Goal: Task Accomplishment & Management: Manage account settings

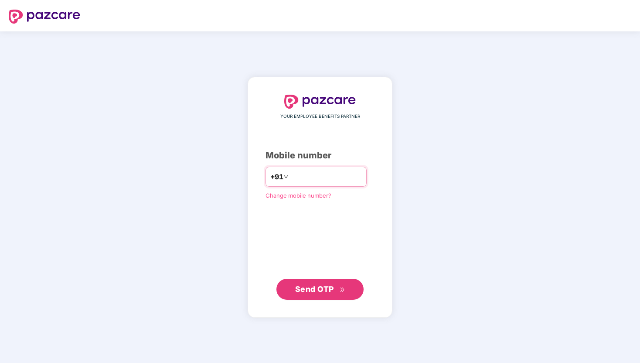
click at [310, 176] on input "number" at bounding box center [325, 177] width 71 height 14
type input "**********"
click at [311, 290] on span "Send OTP" at bounding box center [314, 288] width 39 height 9
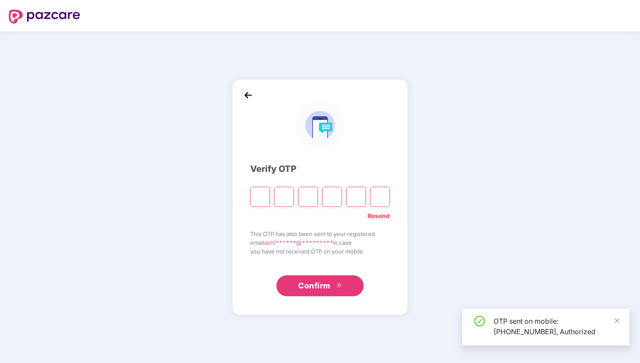
click at [261, 193] on input "Please enter verification code. Digit 1" at bounding box center [260, 197] width 20 height 20
type input "*"
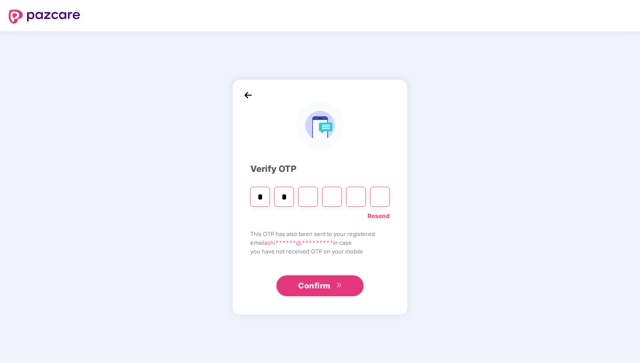
type input "*"
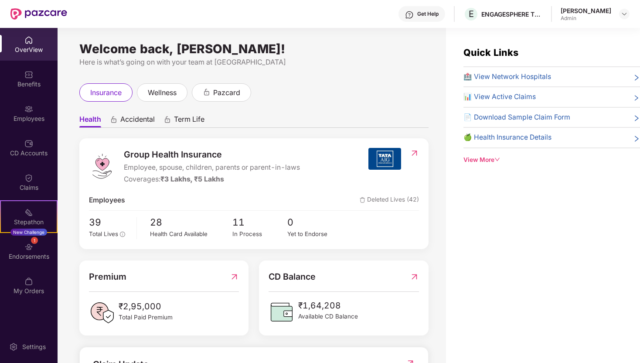
scroll to position [171, 0]
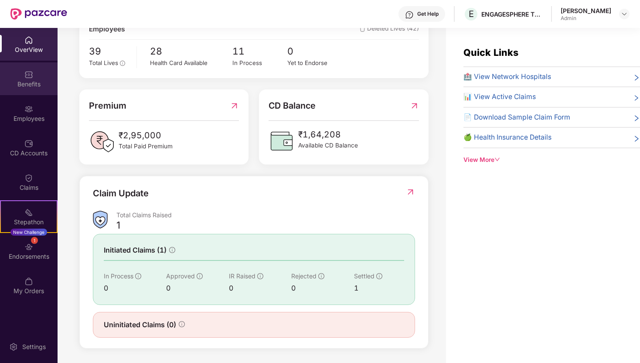
click at [29, 93] on div "Benefits" at bounding box center [29, 78] width 58 height 33
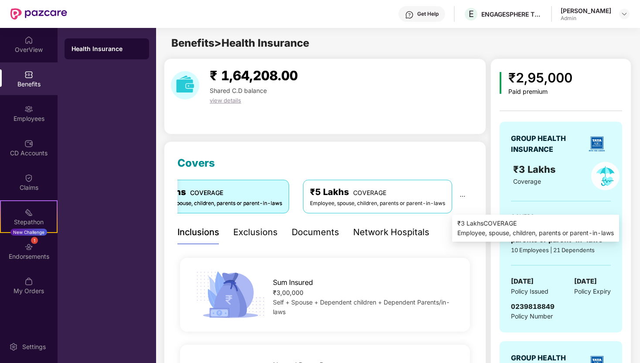
click at [463, 195] on icon "ellipsis" at bounding box center [462, 196] width 6 height 6
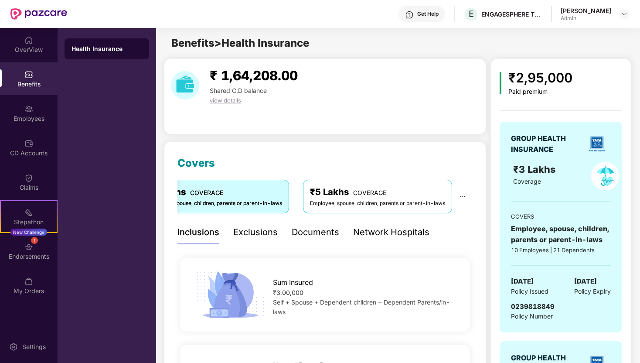
click at [419, 107] on div "₹ 1,64,208.00 Shared C.D balance view details" at bounding box center [325, 96] width 322 height 76
click at [20, 46] on div "OverView" at bounding box center [29, 49] width 58 height 9
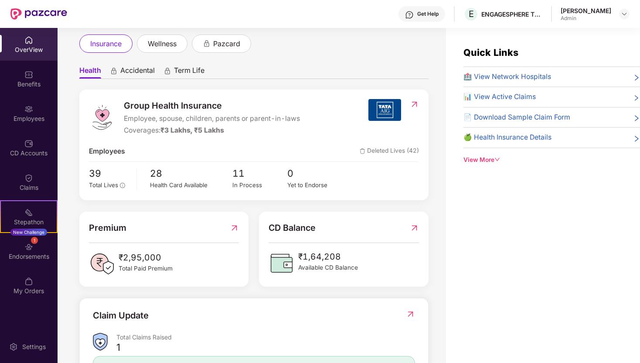
scroll to position [17, 0]
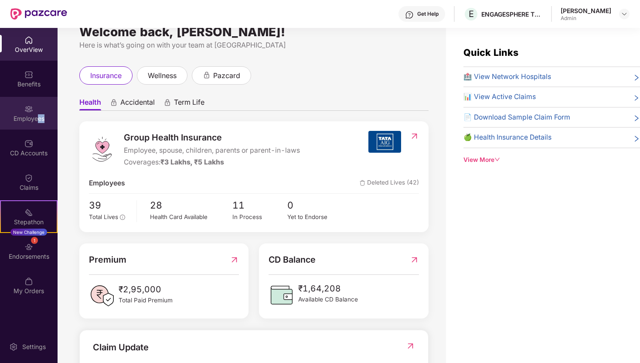
click at [37, 122] on div "Employees" at bounding box center [29, 113] width 58 height 33
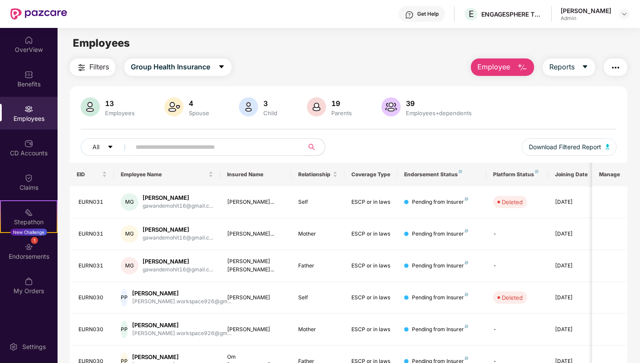
click at [168, 147] on input "text" at bounding box center [214, 146] width 156 height 13
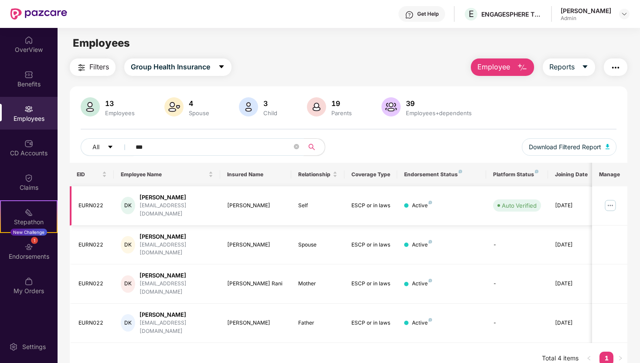
type input "***"
click at [608, 206] on img at bounding box center [610, 205] width 14 height 14
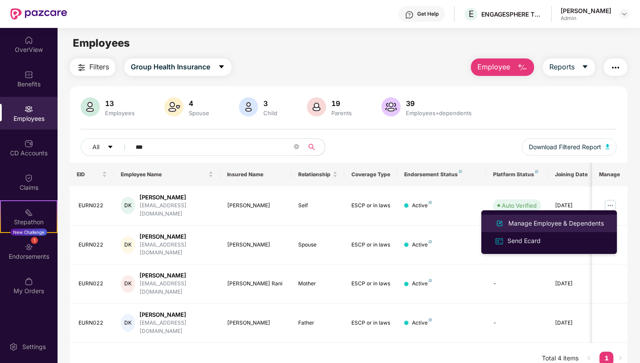
click at [540, 224] on div "Manage Employee & Dependents" at bounding box center [555, 223] width 99 height 10
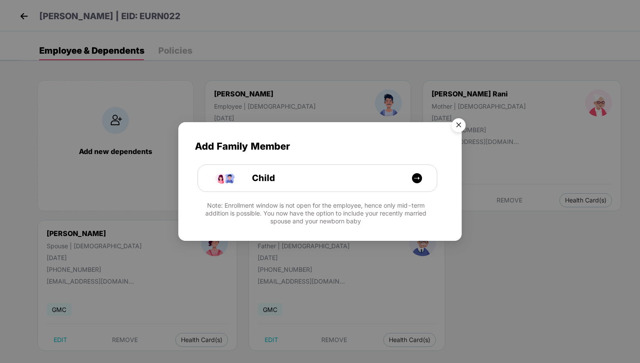
click at [458, 124] on img "Close" at bounding box center [458, 126] width 24 height 24
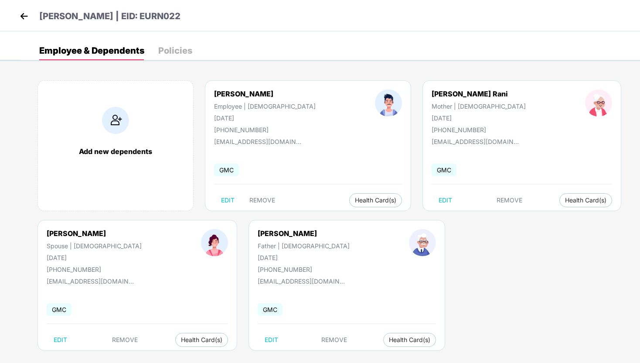
click at [20, 14] on img at bounding box center [23, 16] width 13 height 13
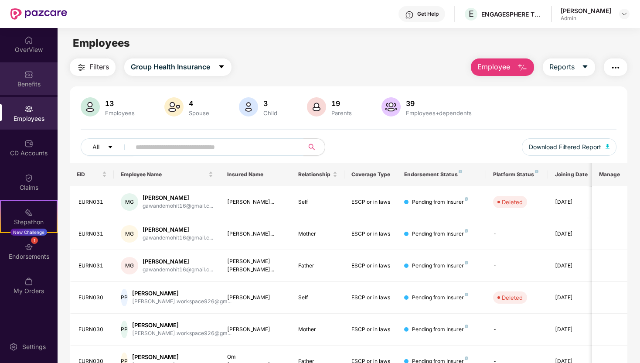
click at [37, 75] on div "Benefits" at bounding box center [29, 78] width 58 height 33
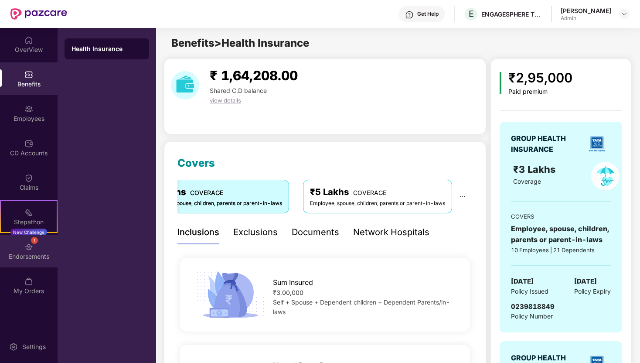
click at [24, 249] on img at bounding box center [28, 246] width 9 height 9
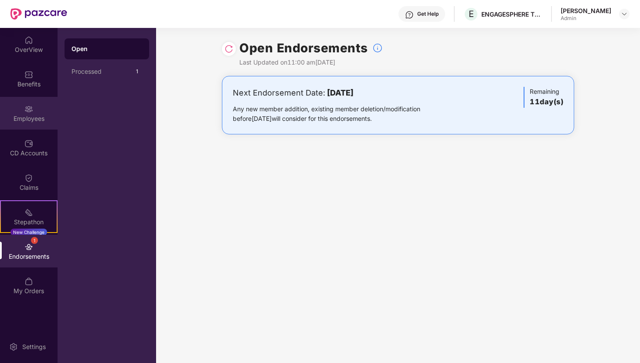
click at [28, 115] on div "Employees" at bounding box center [29, 118] width 58 height 9
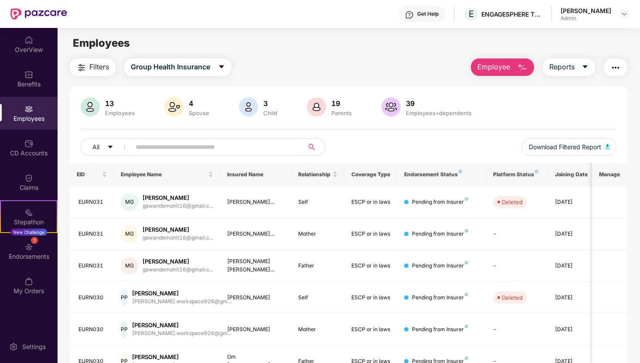
click at [168, 144] on input "text" at bounding box center [214, 146] width 156 height 13
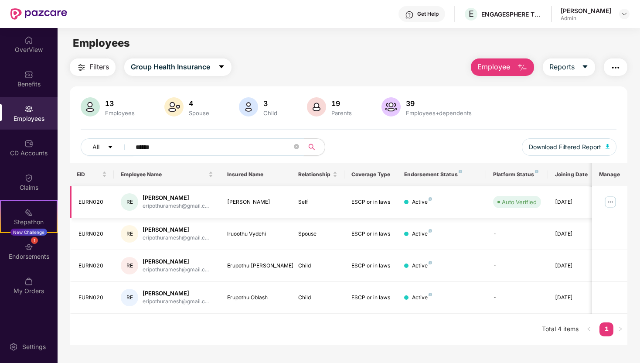
scroll to position [23, 0]
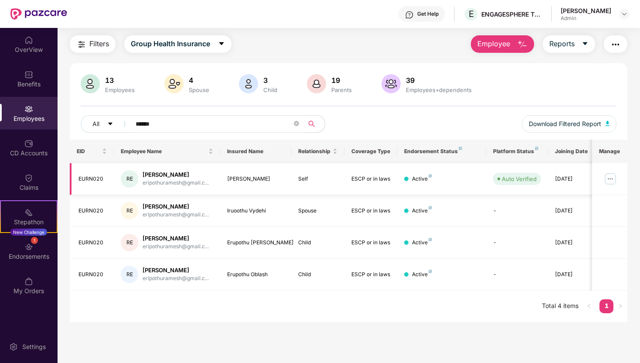
type input "******"
click at [613, 180] on img at bounding box center [610, 179] width 14 height 14
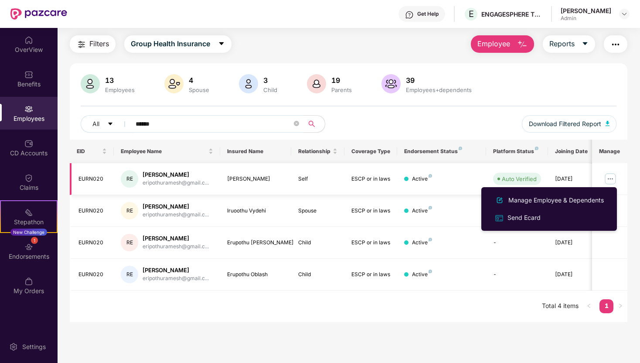
click at [129, 178] on div "RE" at bounding box center [129, 178] width 17 height 17
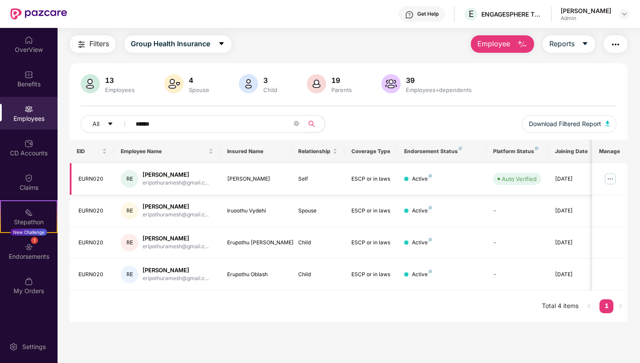
click at [90, 175] on div "EURN020" at bounding box center [92, 179] width 29 height 8
click at [158, 173] on div "[PERSON_NAME]" at bounding box center [176, 174] width 66 height 8
click at [611, 177] on img at bounding box center [610, 179] width 14 height 14
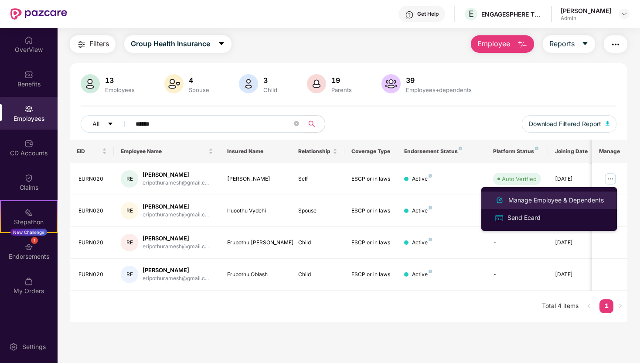
click at [585, 200] on div "Manage Employee & Dependents" at bounding box center [555, 200] width 99 height 10
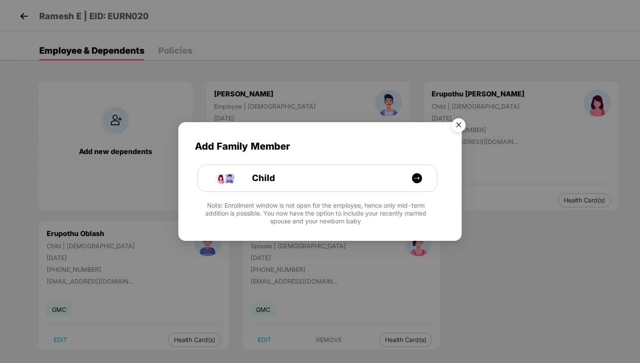
click at [462, 123] on img "Close" at bounding box center [458, 126] width 24 height 24
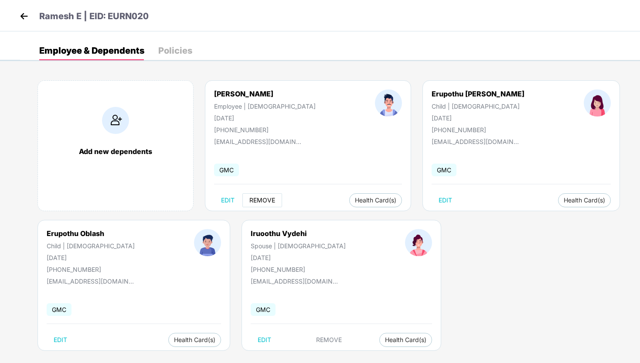
click at [257, 201] on span "REMOVE" at bounding box center [262, 200] width 26 height 7
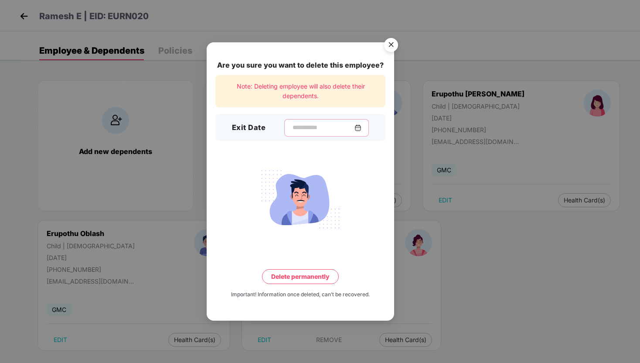
click at [312, 126] on input at bounding box center [323, 127] width 63 height 9
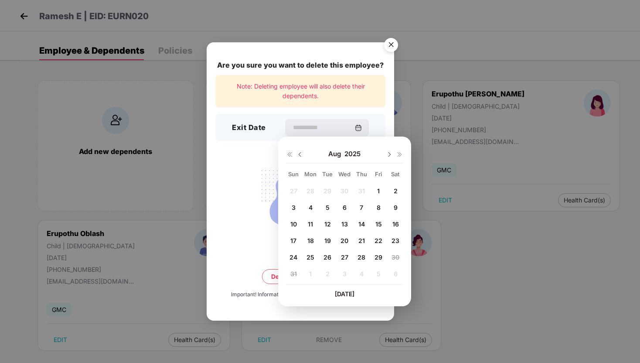
click at [377, 189] on span "1" at bounding box center [378, 190] width 3 height 7
type input "**********"
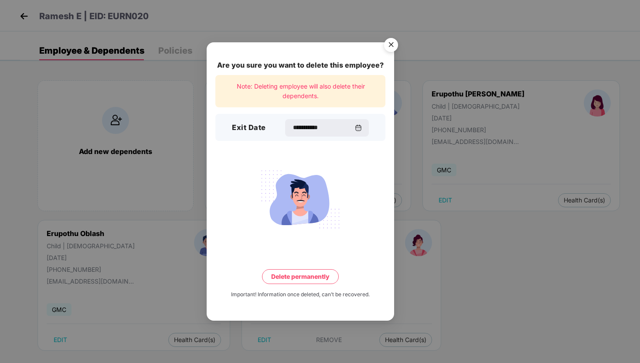
scroll to position [10, 0]
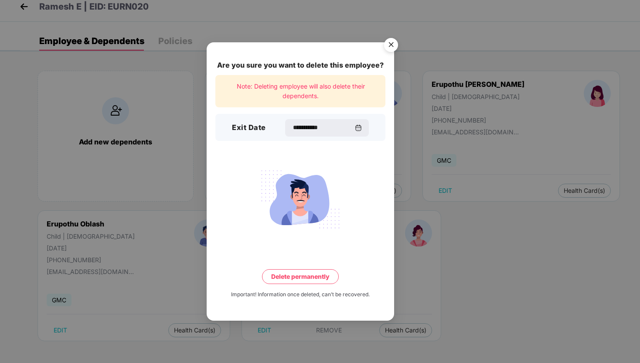
click at [304, 276] on button "Delete permanently" at bounding box center [300, 276] width 77 height 15
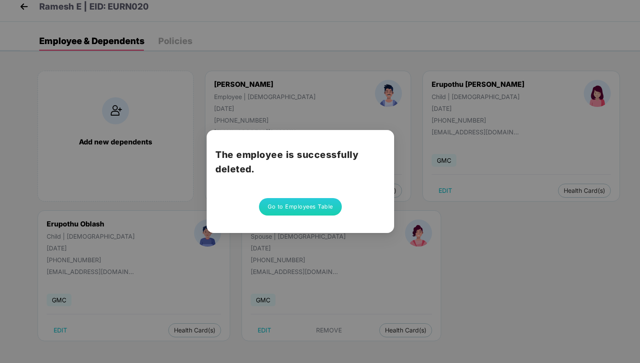
click at [419, 258] on div "The employee is successfully deleted. Go to Employees Table" at bounding box center [320, 181] width 640 height 363
click at [129, 27] on div "The employee is successfully deleted. Go to Employees Table" at bounding box center [320, 181] width 640 height 363
click at [312, 212] on button "Go to Employees Table" at bounding box center [300, 206] width 83 height 17
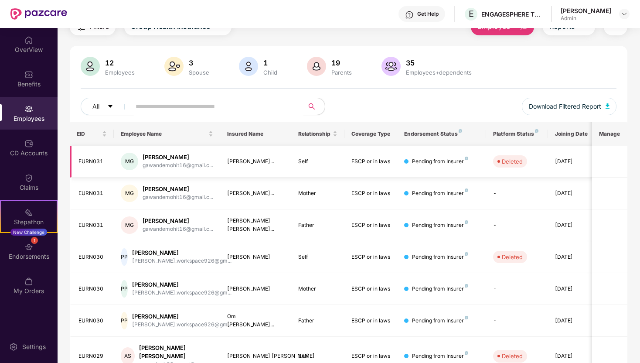
scroll to position [115, 0]
